Goal: Task Accomplishment & Management: Complete application form

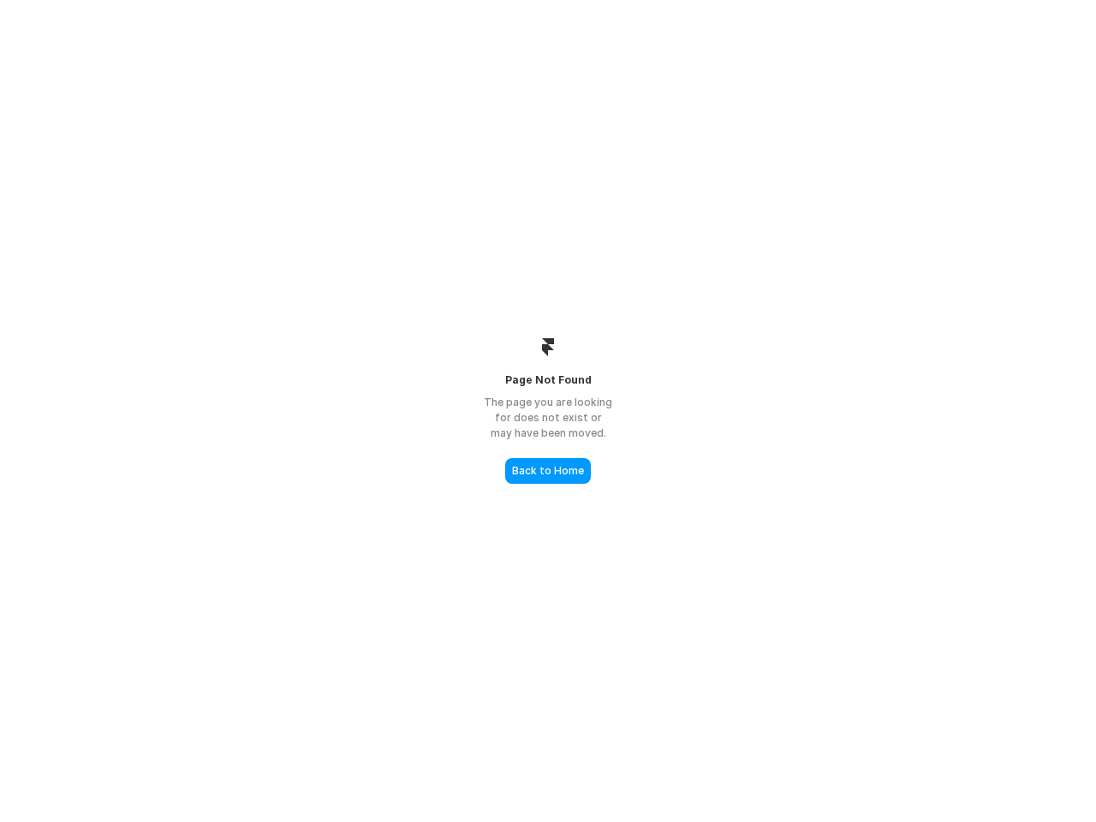
click at [548, 411] on div "The page you are looking for does not exist or may have been moved." at bounding box center [547, 418] width 171 height 46
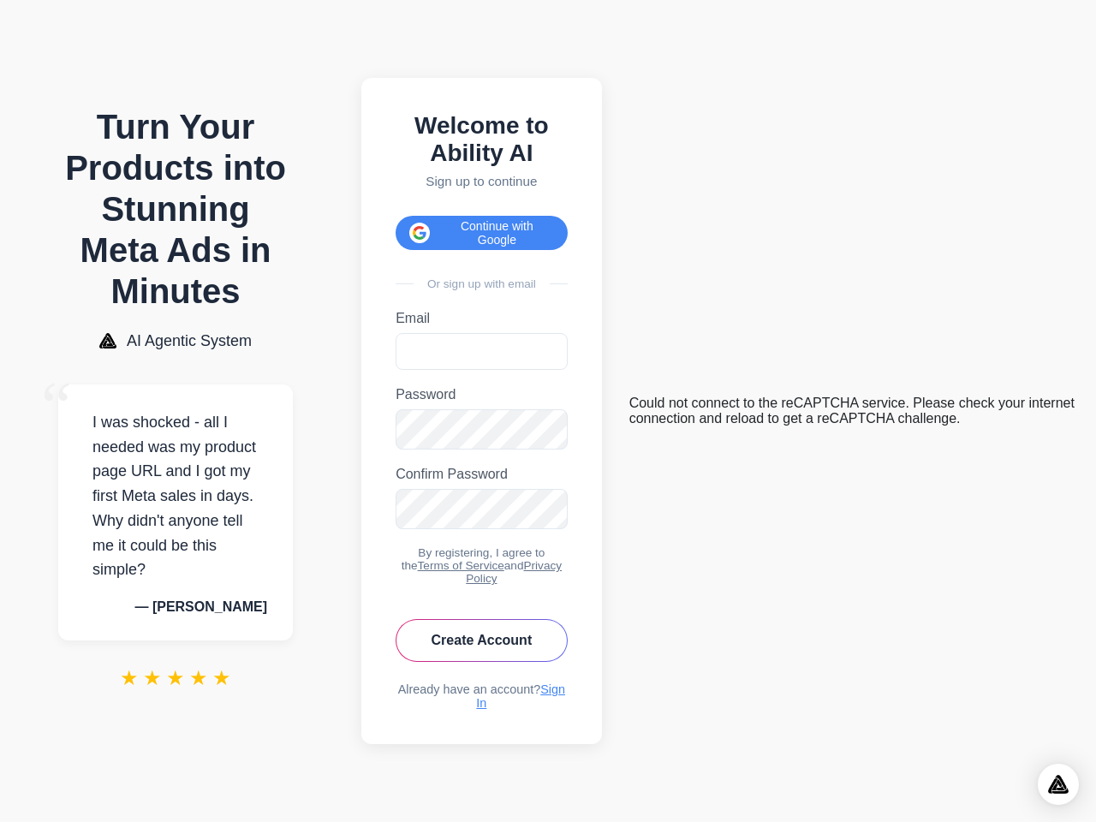
click at [487, 223] on button "Continue with Google" at bounding box center [482, 233] width 172 height 34
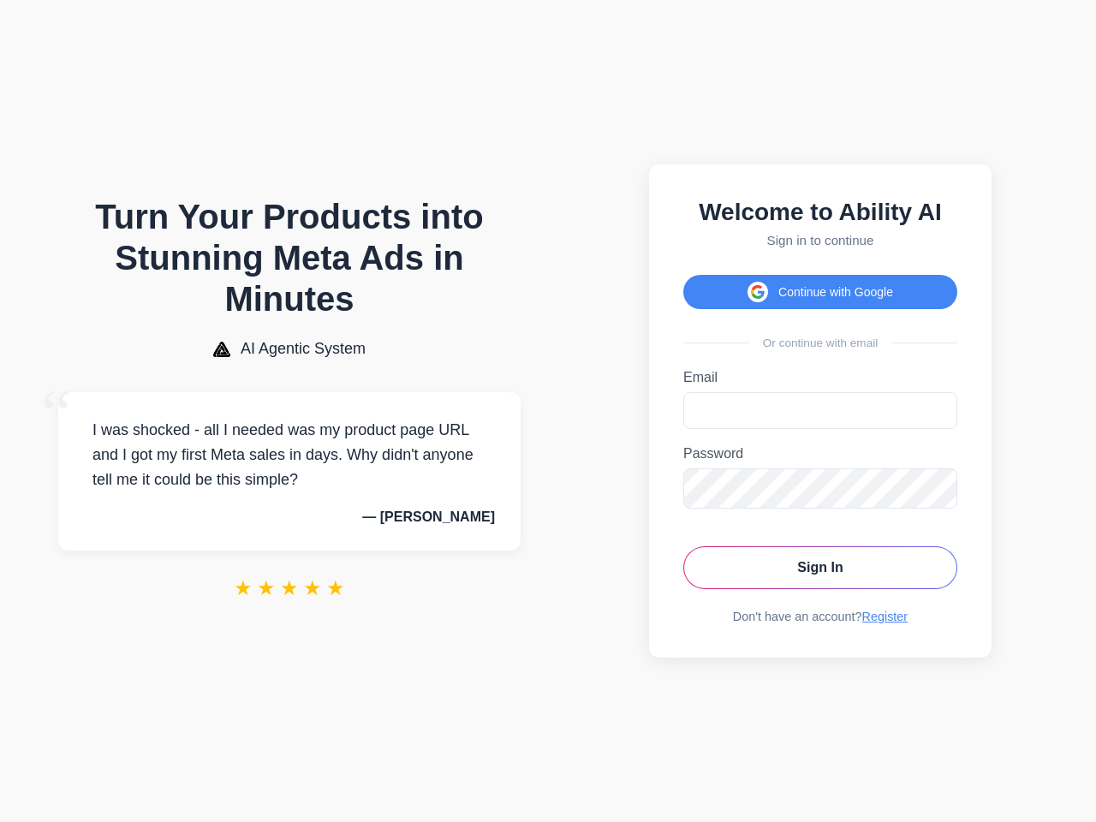
click at [820, 287] on button "Continue with Google" at bounding box center [820, 292] width 274 height 34
